Goal: Task Accomplishment & Management: Complete application form

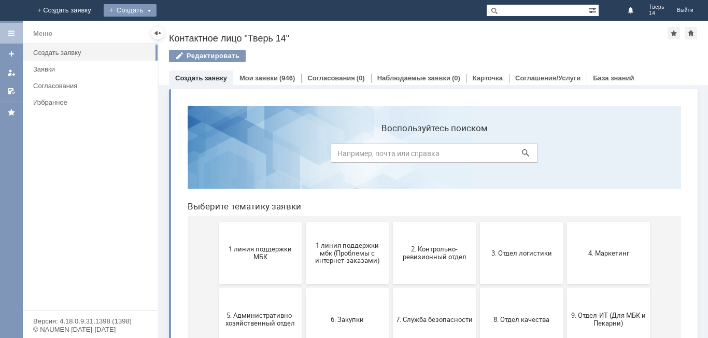
click at [156, 9] on div "Создать" at bounding box center [130, 10] width 53 height 12
click at [184, 31] on link "Заявка" at bounding box center [145, 31] width 79 height 12
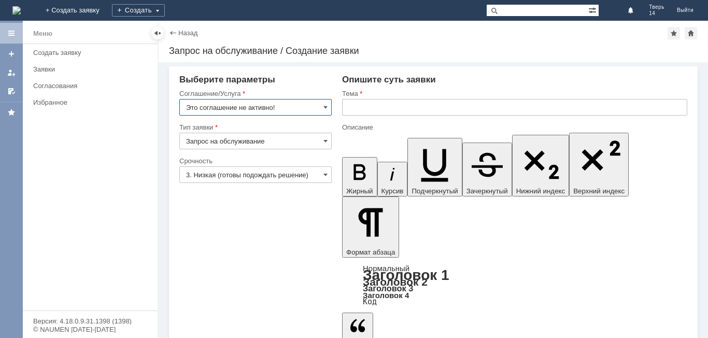
click at [246, 109] on input "Это соглашение не активно!" at bounding box center [255, 107] width 152 height 17
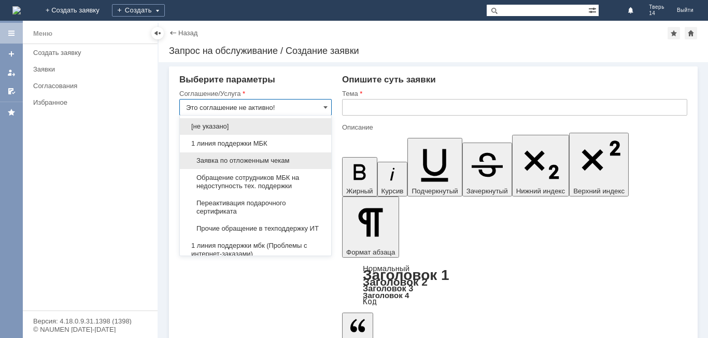
click at [240, 161] on span "Заявка по отложенным чекам" at bounding box center [255, 160] width 139 height 8
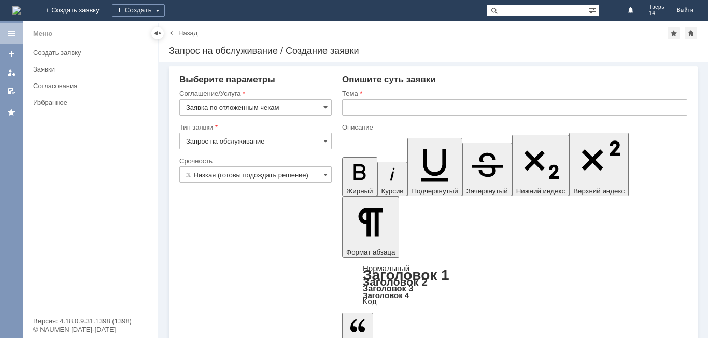
type input "Заявка по отложенным чекам"
click at [366, 103] on input "text" at bounding box center [514, 107] width 345 height 17
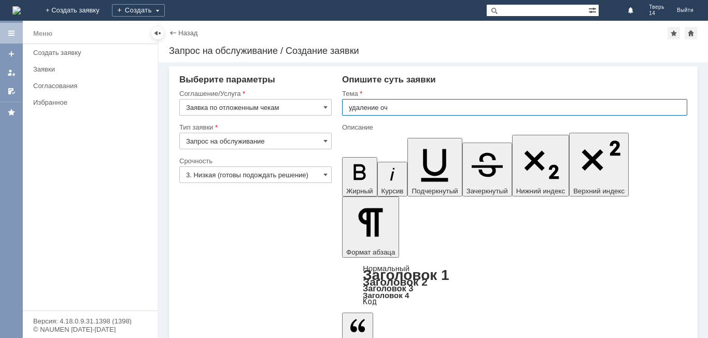
type input "удаление оч"
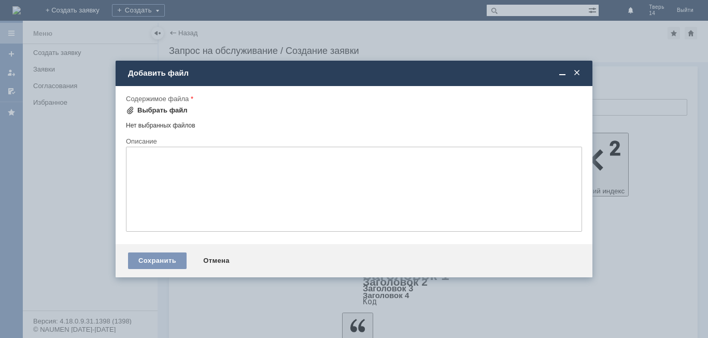
click at [165, 111] on div "Выбрать файл" at bounding box center [162, 110] width 50 height 8
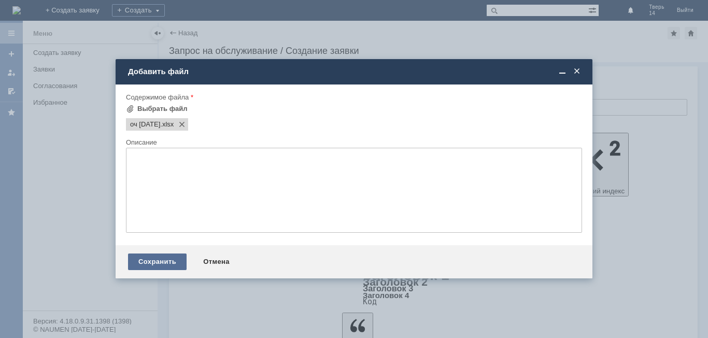
click at [153, 258] on div "Сохранить" at bounding box center [157, 261] width 59 height 17
